Goal: Transaction & Acquisition: Book appointment/travel/reservation

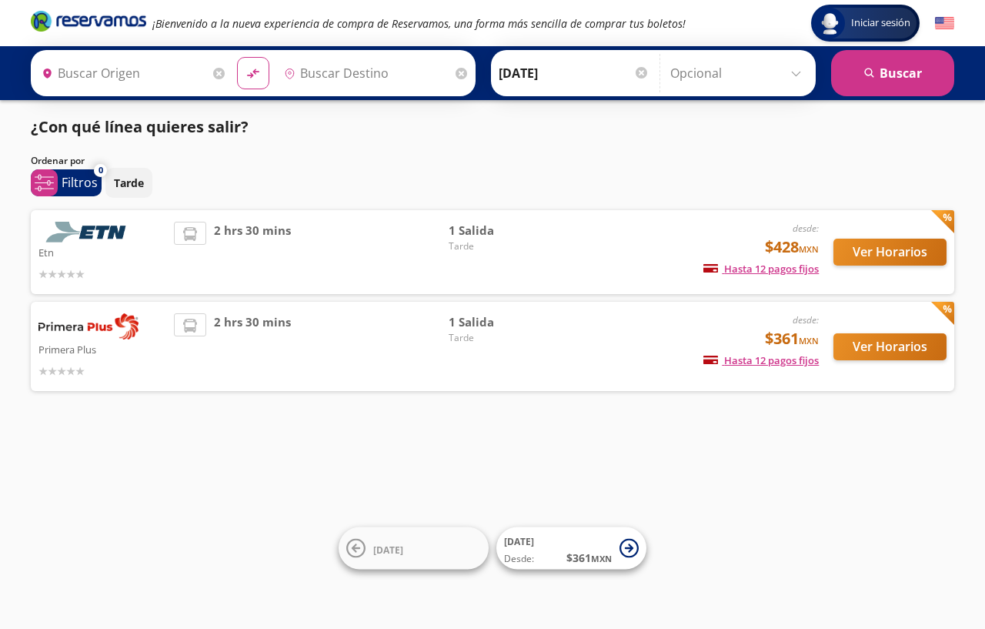
type input "[DATE][GEOGRAPHIC_DATA][PERSON_NAME], [GEOGRAPHIC_DATA]"
type input "[GEOGRAPHIC_DATA], [GEOGRAPHIC_DATA]"
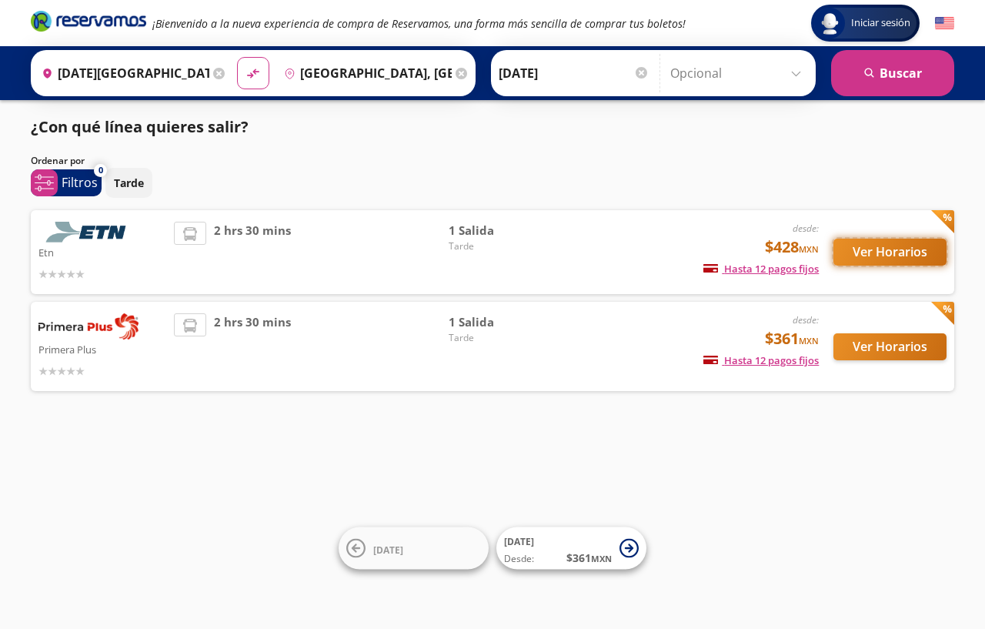
click at [872, 257] on button "Ver Horarios" at bounding box center [889, 251] width 113 height 27
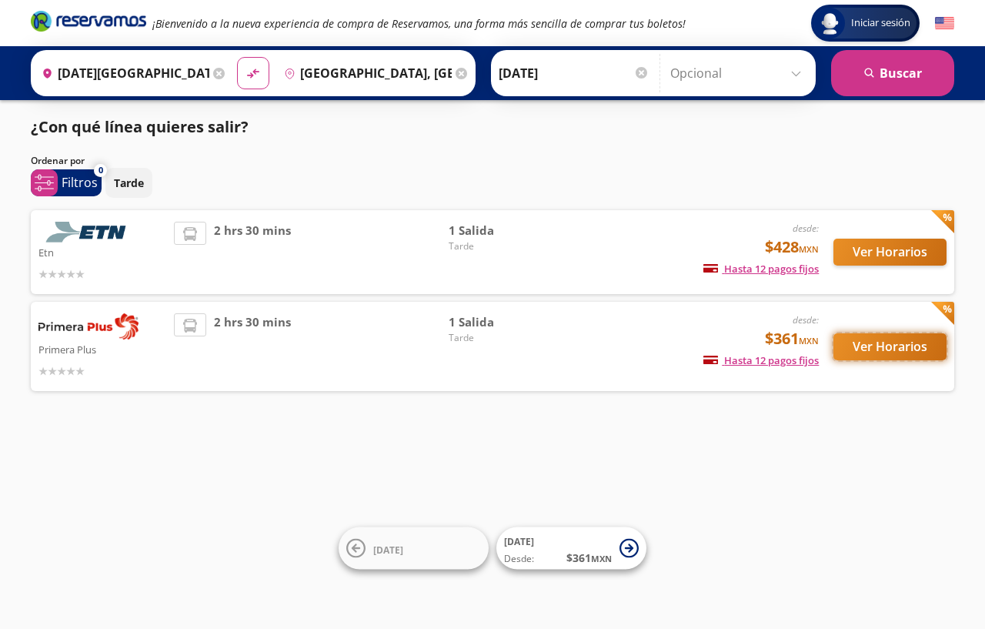
click at [892, 350] on button "Ver Horarios" at bounding box center [889, 346] width 113 height 27
